Goal: Navigation & Orientation: Find specific page/section

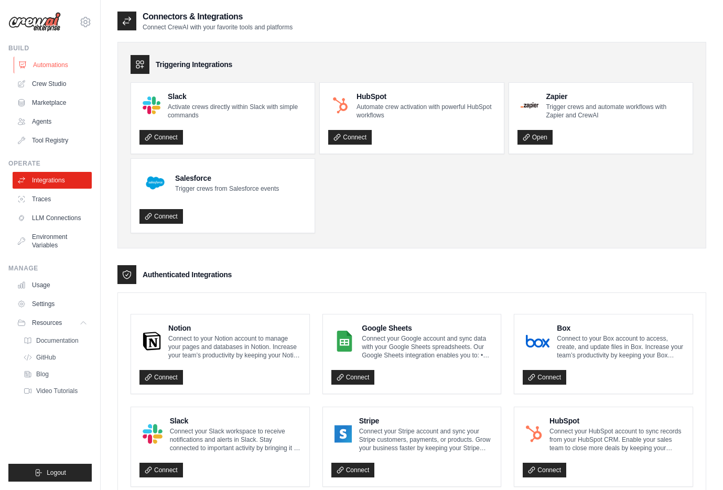
click at [64, 57] on link "Automations" at bounding box center [53, 65] width 79 height 17
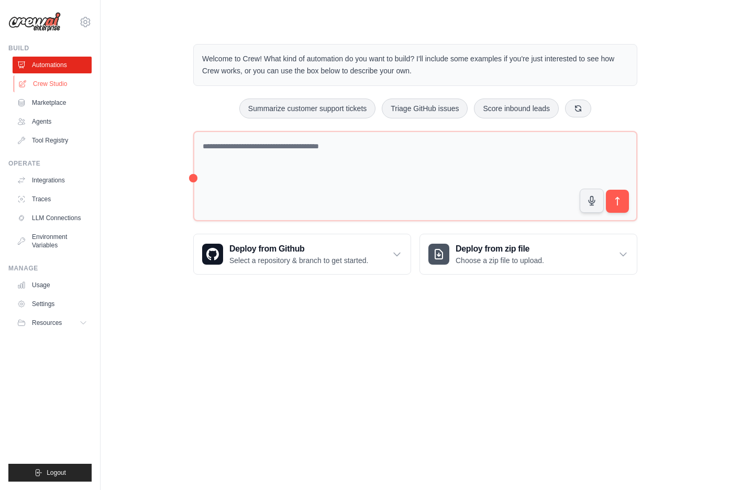
click at [60, 86] on link "Crew Studio" at bounding box center [53, 83] width 79 height 17
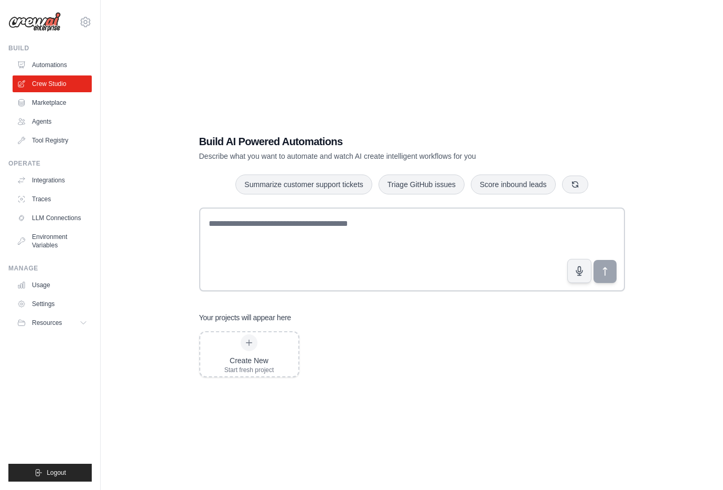
click at [56, 102] on link "Marketplace" at bounding box center [52, 102] width 79 height 17
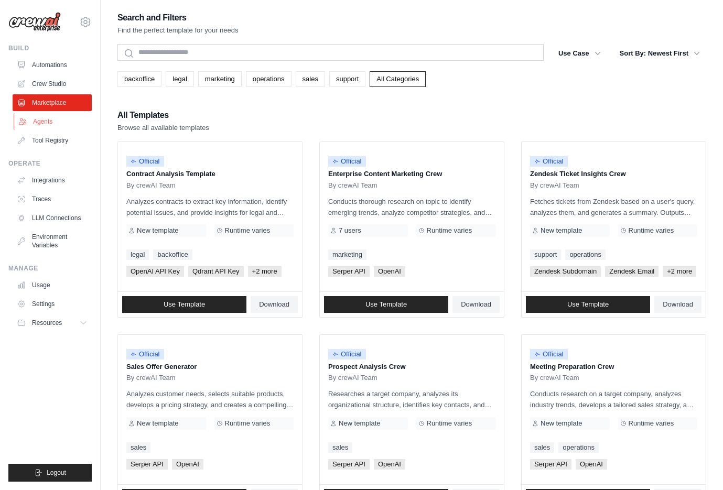
click at [48, 117] on link "Agents" at bounding box center [53, 121] width 79 height 17
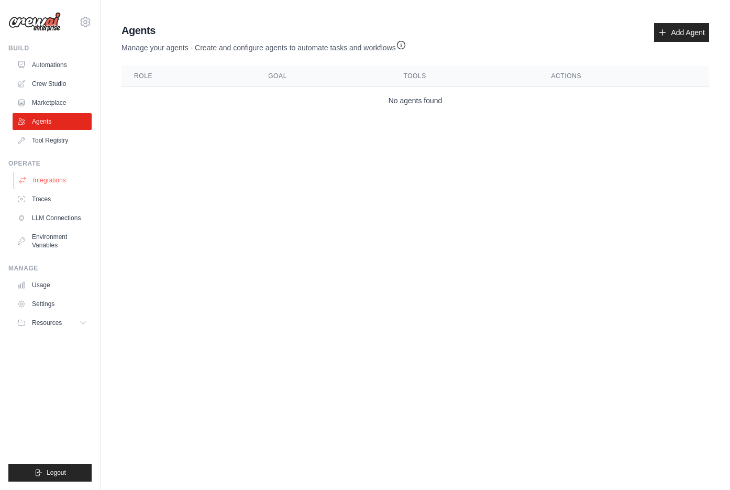
click at [41, 172] on link "Integrations" at bounding box center [53, 180] width 79 height 17
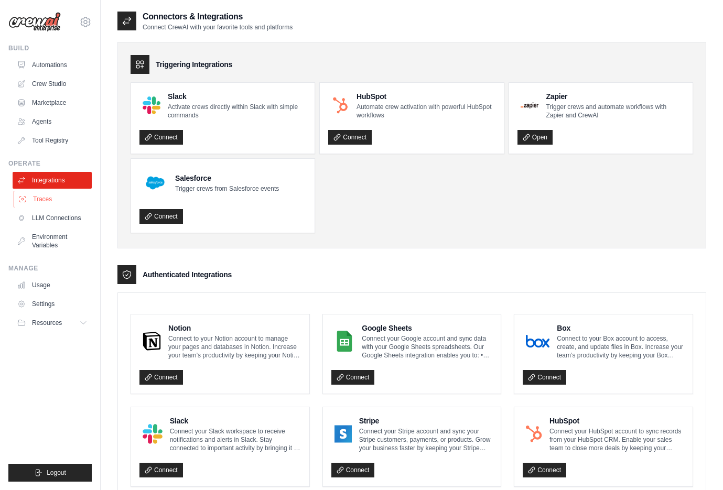
click at [41, 199] on link "Traces" at bounding box center [53, 199] width 79 height 17
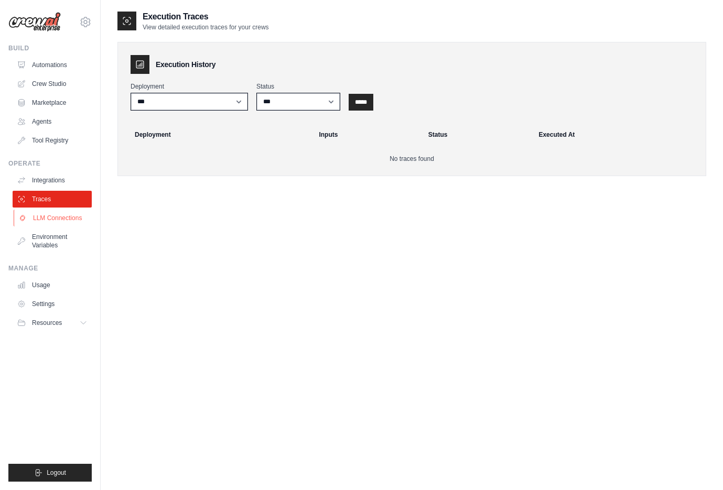
click at [43, 221] on link "LLM Connections" at bounding box center [53, 218] width 79 height 17
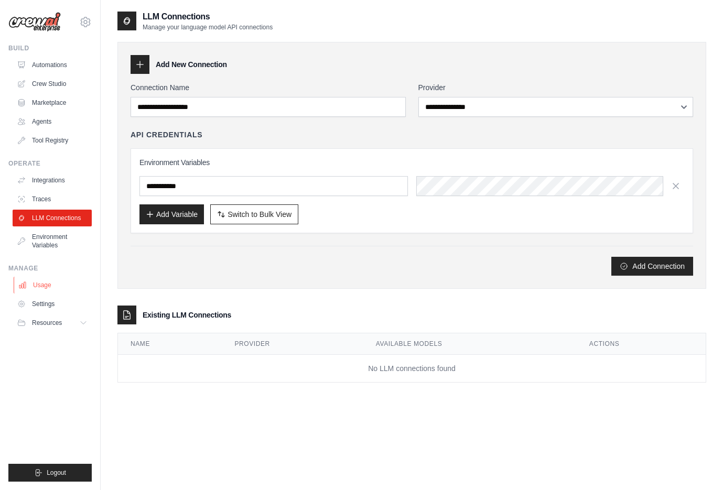
click at [52, 286] on link "Usage" at bounding box center [53, 285] width 79 height 17
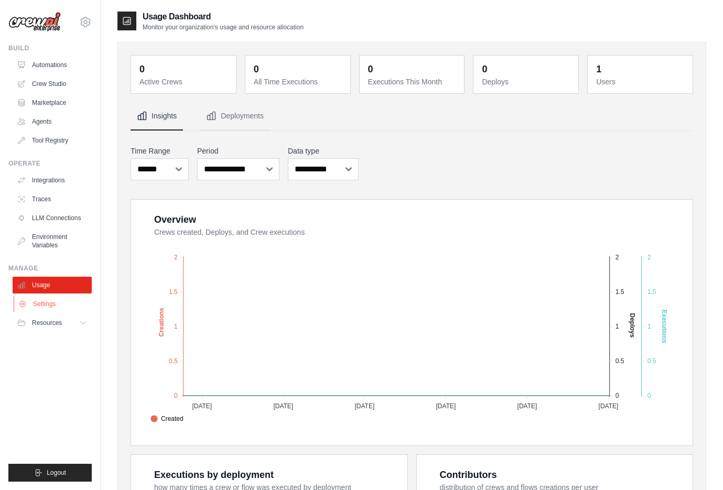
click at [46, 301] on link "Settings" at bounding box center [53, 304] width 79 height 17
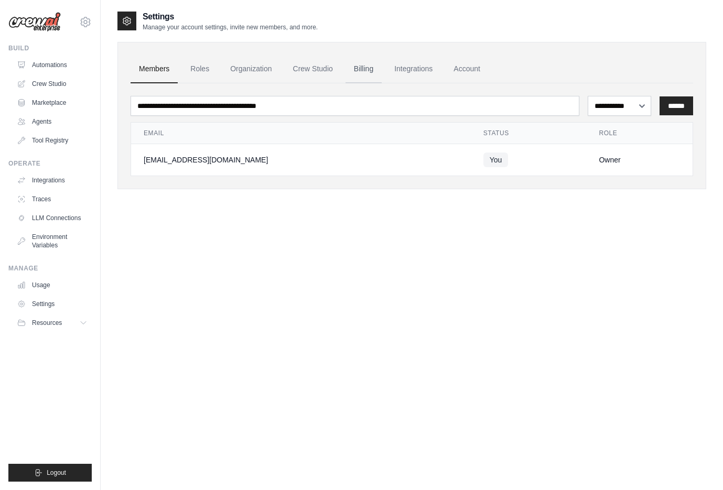
click at [351, 67] on link "Billing" at bounding box center [363, 69] width 36 height 28
